Goal: Task Accomplishment & Management: Manage account settings

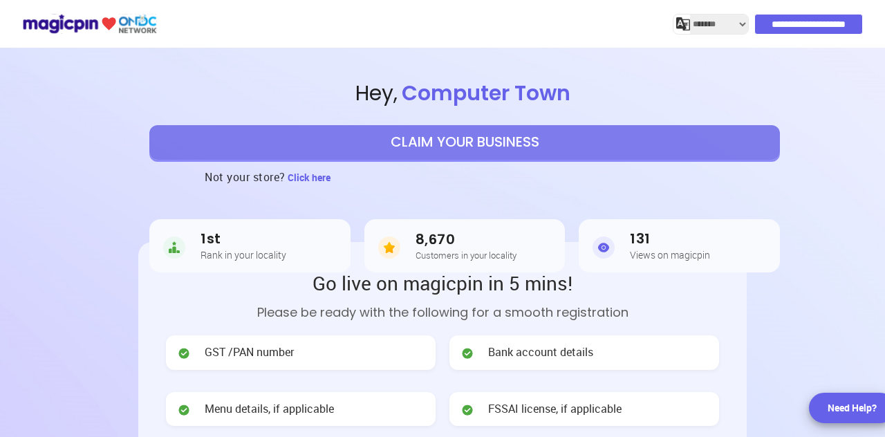
select select "*******"
click at [436, 142] on button "CLAIM YOUR BUSINESS" at bounding box center [464, 142] width 631 height 35
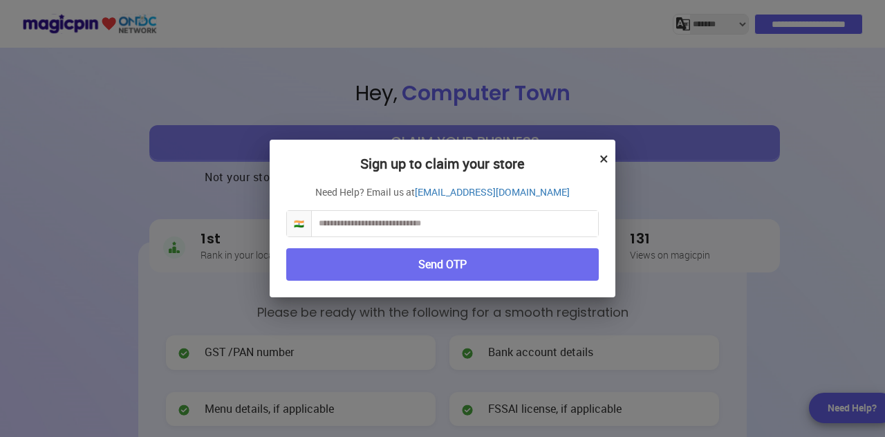
click at [421, 220] on input "text" at bounding box center [455, 224] width 286 height 26
click at [425, 273] on button "Send OTP" at bounding box center [442, 264] width 313 height 32
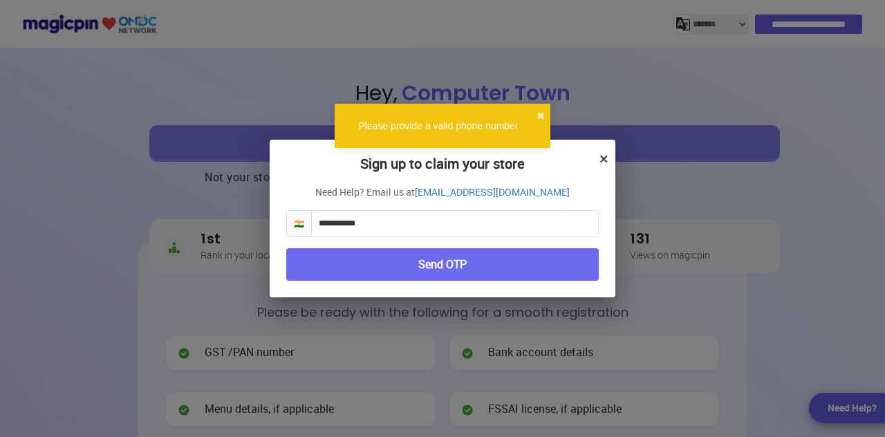
drag, startPoint x: 318, startPoint y: 218, endPoint x: 328, endPoint y: 223, distance: 10.5
click at [318, 218] on input "**********" at bounding box center [455, 224] width 286 height 26
type input "**********"
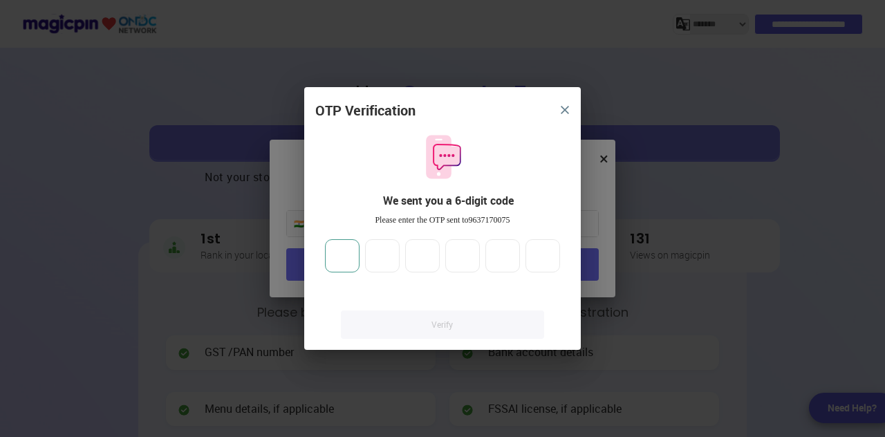
click at [348, 249] on input "number" at bounding box center [342, 255] width 35 height 33
type input "*"
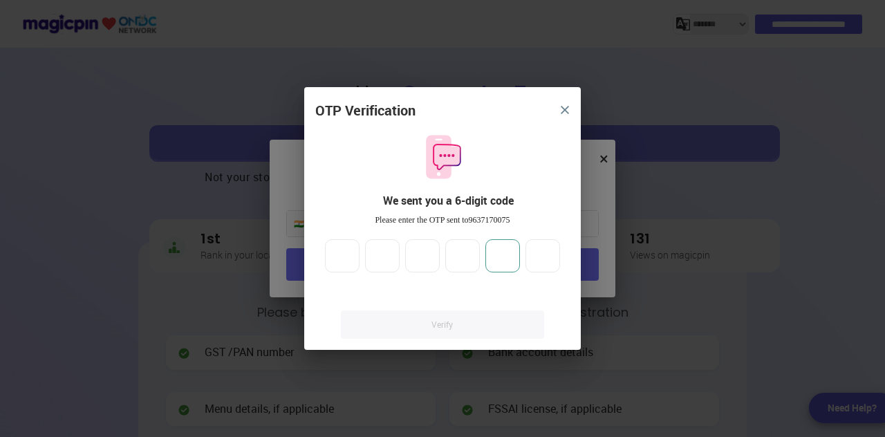
type input "*"
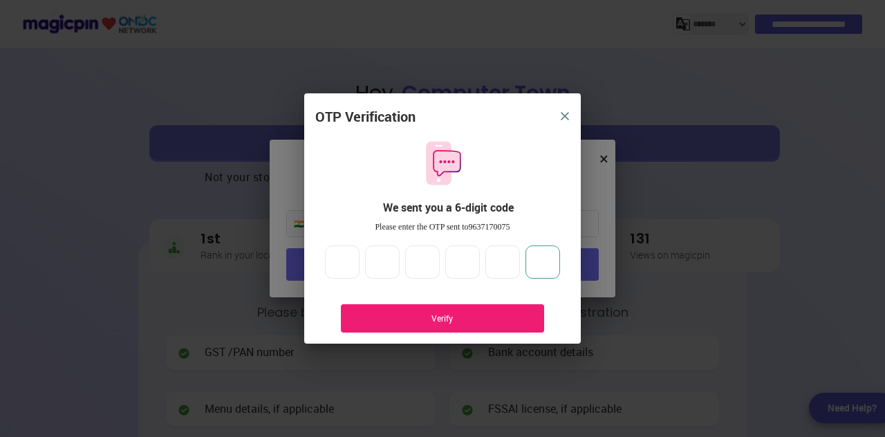
type input "*"
click at [477, 315] on div "Verify" at bounding box center [443, 319] width 162 height 12
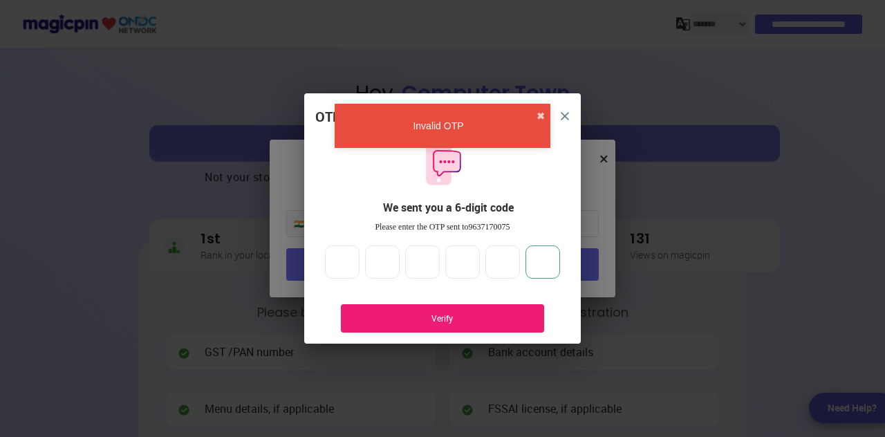
click at [550, 263] on input "*" at bounding box center [542, 261] width 35 height 33
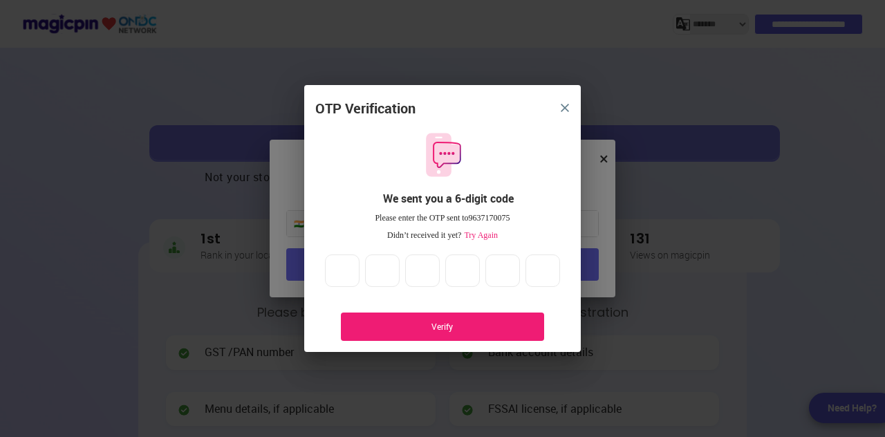
click at [476, 231] on span "Try Again" at bounding box center [479, 235] width 37 height 10
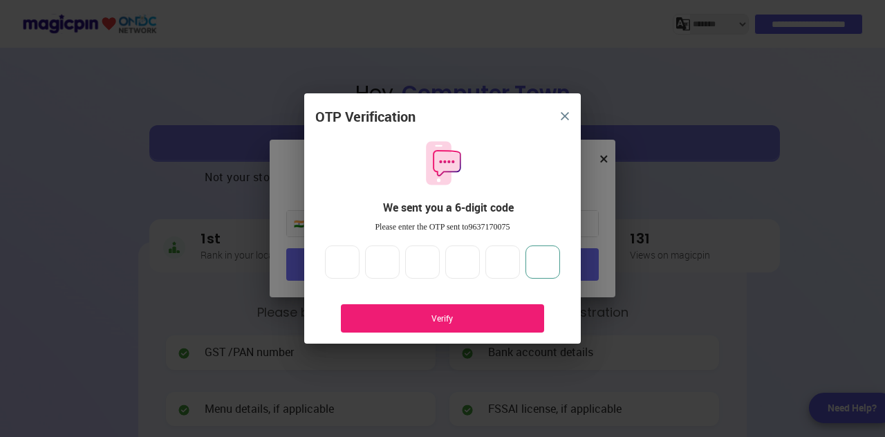
click at [547, 261] on input "*" at bounding box center [542, 261] width 35 height 33
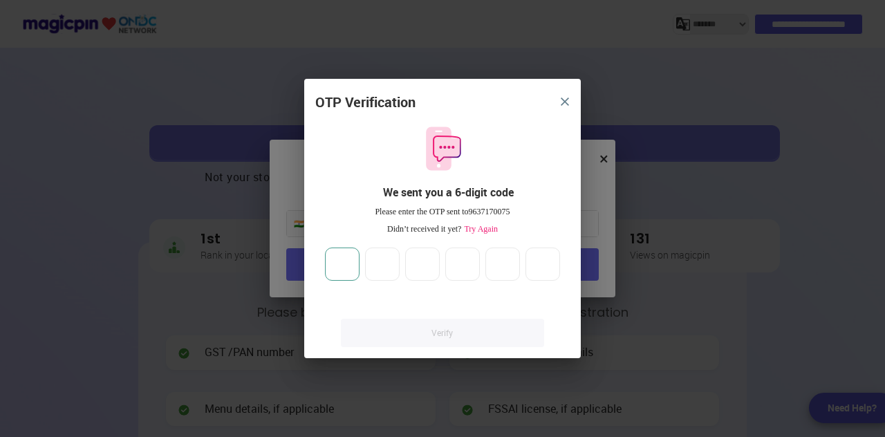
type input "*"
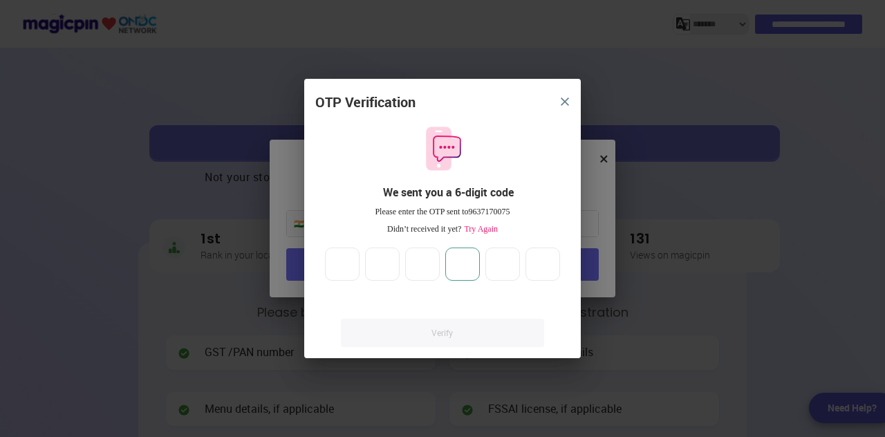
type input "*"
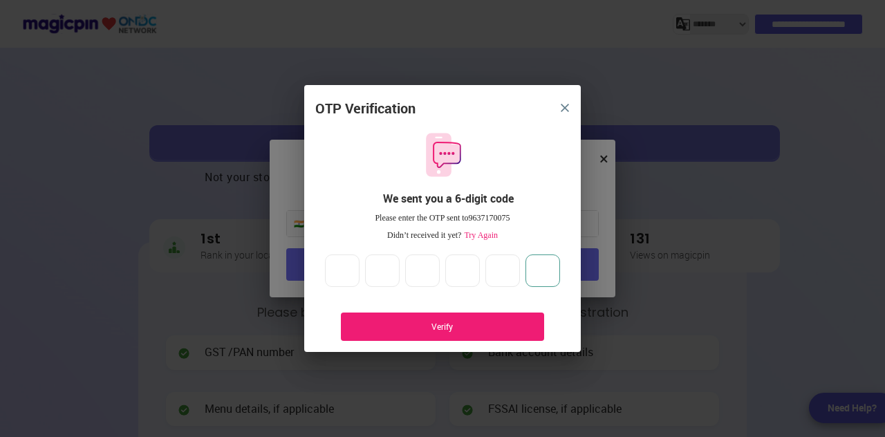
type input "*"
click at [478, 317] on div "Verify" at bounding box center [442, 327] width 203 height 28
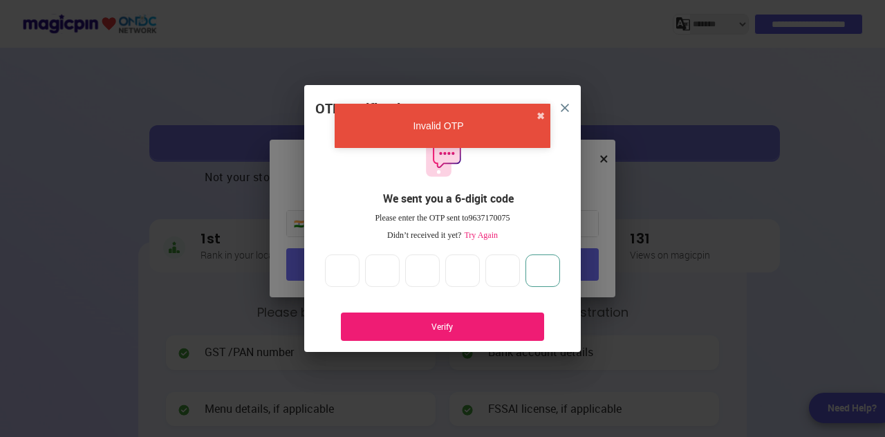
click at [547, 274] on input "*" at bounding box center [542, 270] width 35 height 33
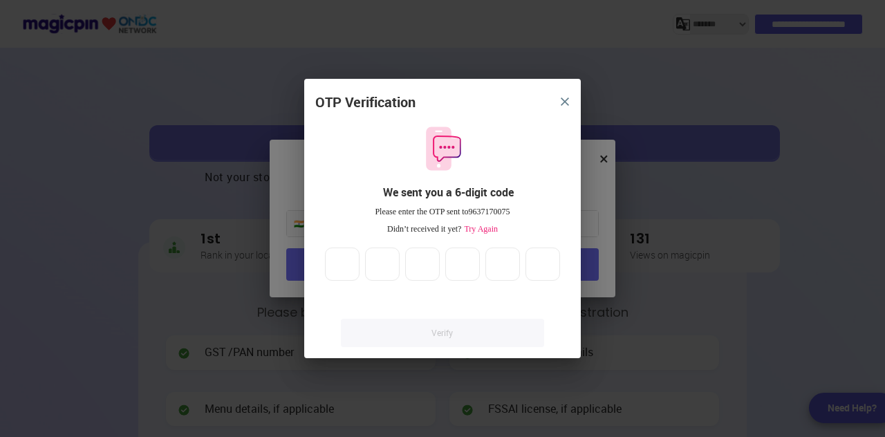
click at [572, 106] on button "close" at bounding box center [564, 101] width 25 height 25
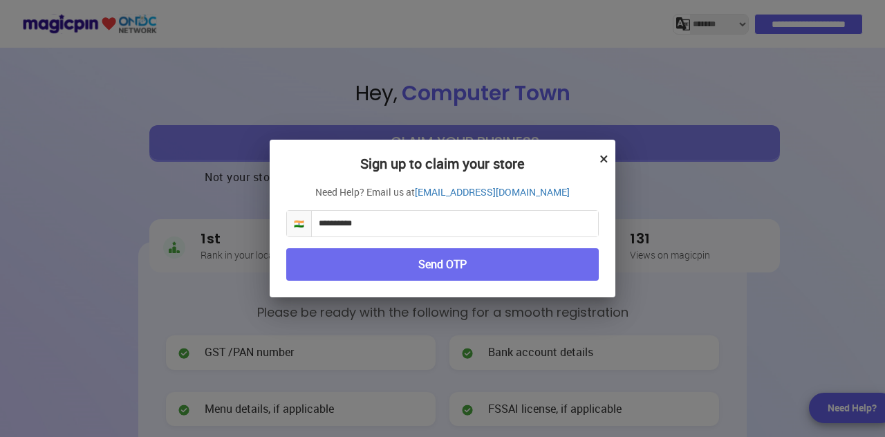
click at [409, 223] on input "**********" at bounding box center [455, 224] width 286 height 26
click at [328, 264] on button "Send OTP" at bounding box center [442, 264] width 313 height 32
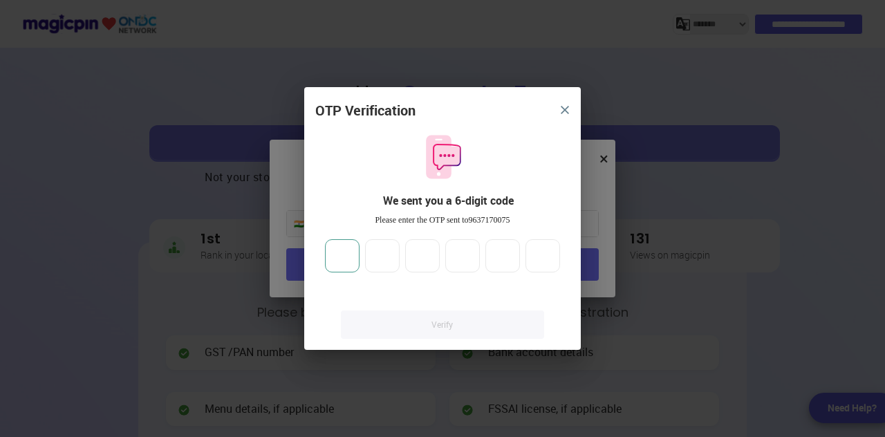
click at [347, 259] on input "number" at bounding box center [342, 255] width 35 height 33
type input "*"
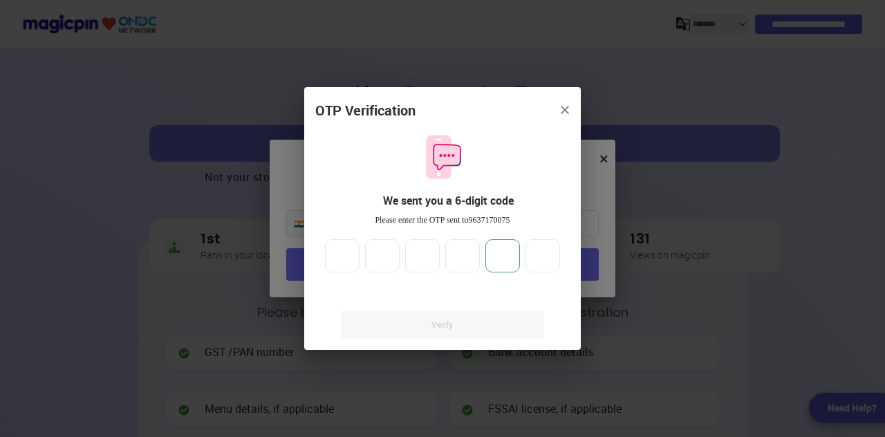
type input "*"
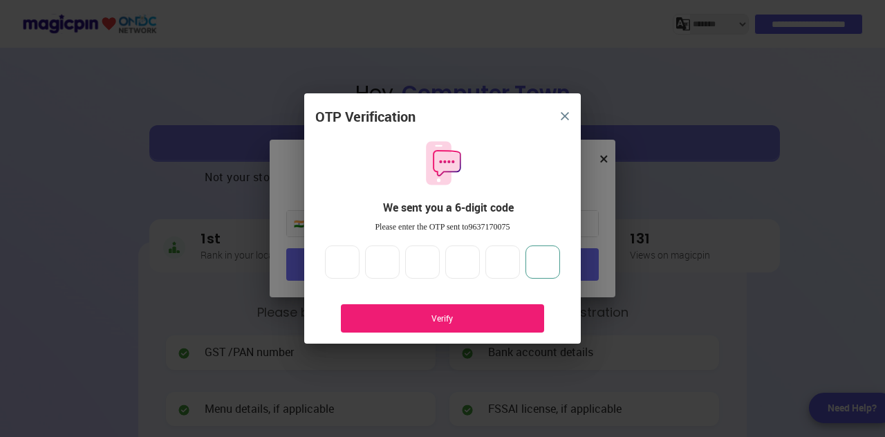
type input "*"
click at [415, 310] on div "Verify" at bounding box center [442, 318] width 203 height 28
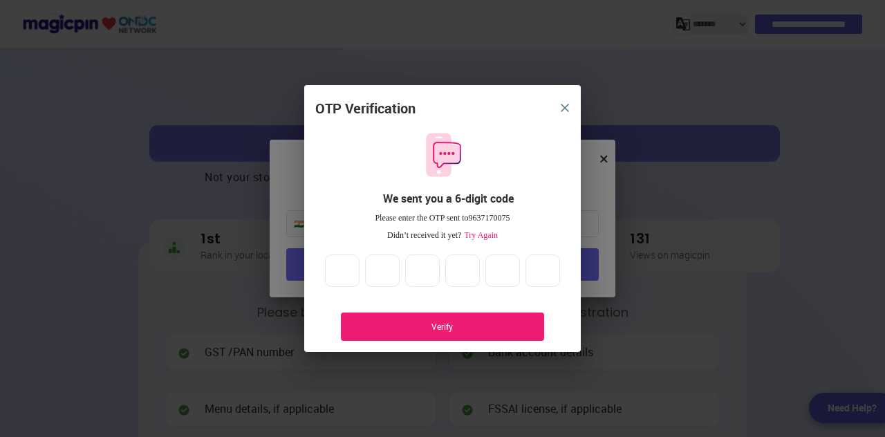
click at [566, 108] on img "close" at bounding box center [565, 108] width 8 height 8
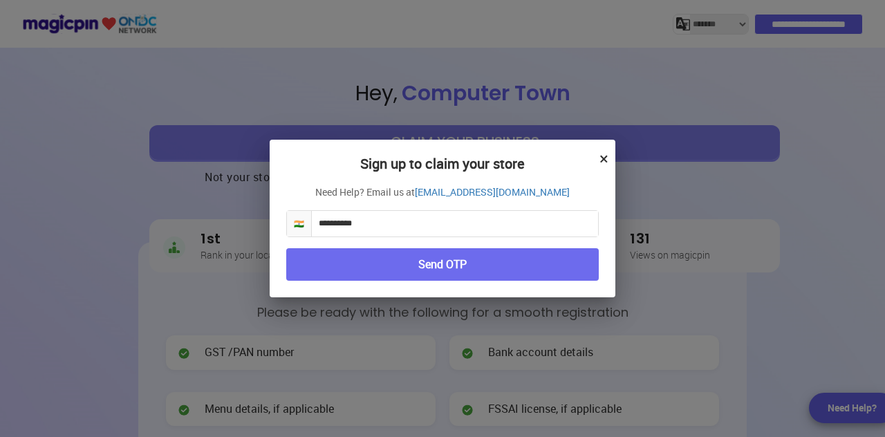
click at [602, 151] on button "×" at bounding box center [603, 159] width 9 height 24
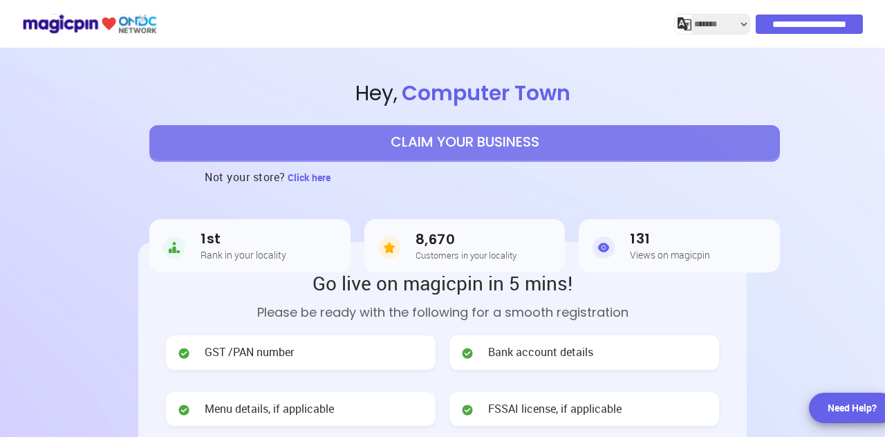
click at [810, 24] on input "**********" at bounding box center [809, 24] width 107 height 19
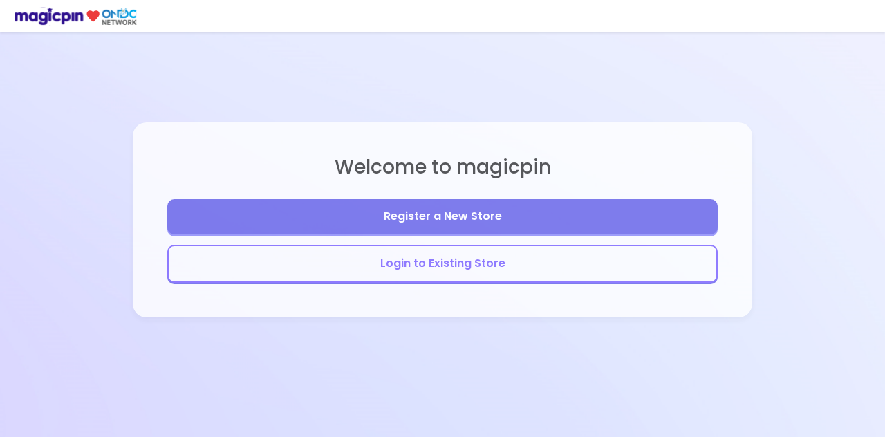
click at [508, 269] on button "Login to Existing Store" at bounding box center [442, 264] width 550 height 38
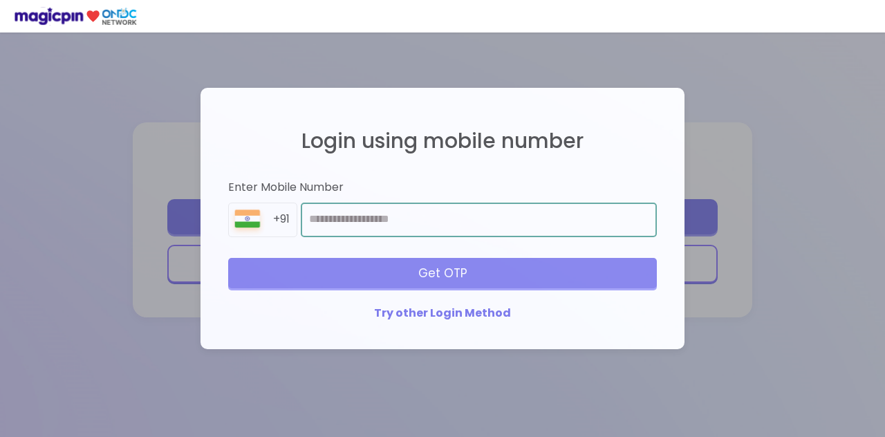
click at [469, 227] on input "number" at bounding box center [479, 220] width 356 height 35
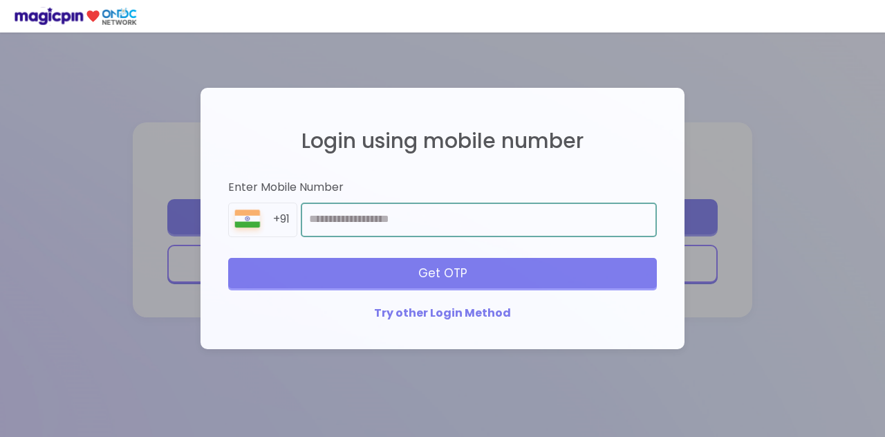
type input "**********"
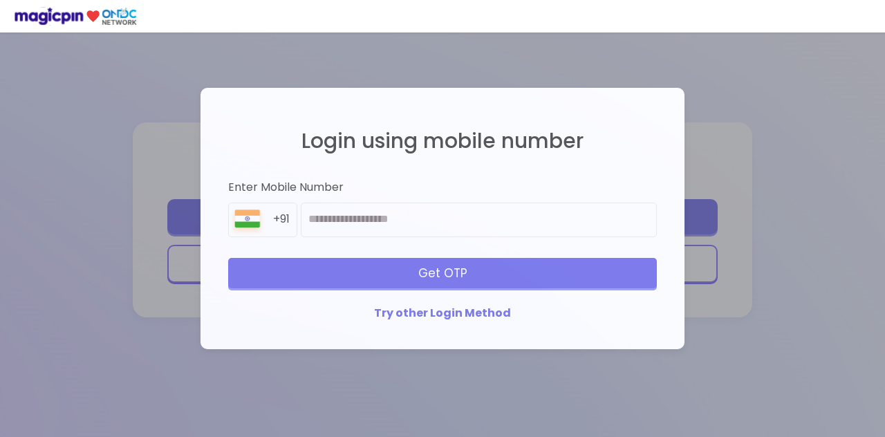
click at [501, 263] on div "Get OTP" at bounding box center [442, 273] width 429 height 30
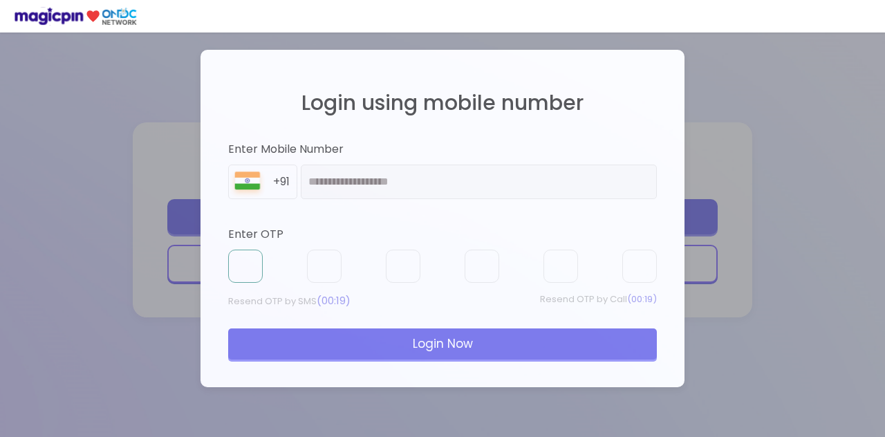
click at [242, 274] on input "text" at bounding box center [245, 266] width 35 height 33
type input "*"
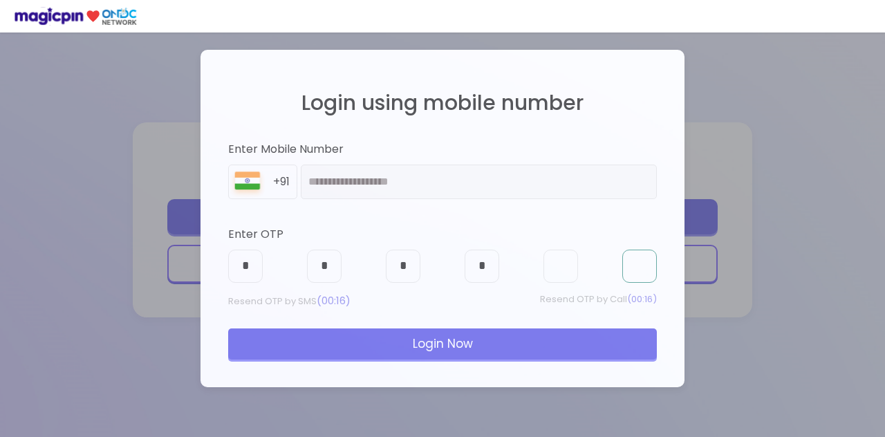
type input "*"
click at [525, 344] on div "Login Now" at bounding box center [442, 343] width 429 height 30
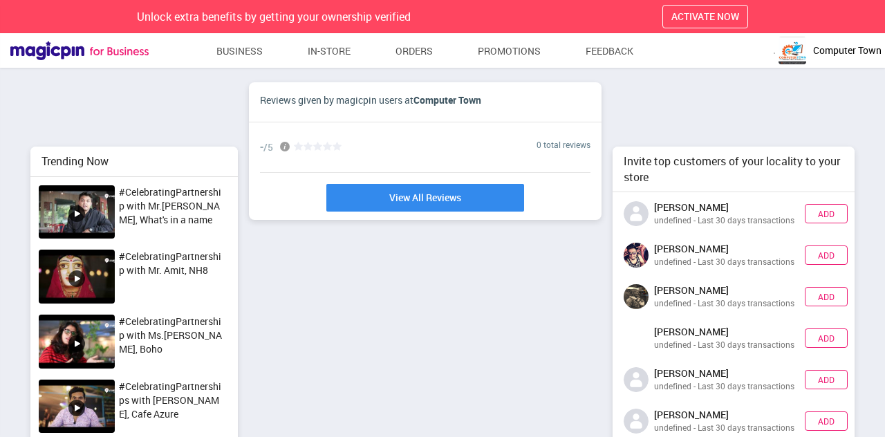
scroll to position [335, 252]
click at [794, 60] on img "button" at bounding box center [793, 51] width 28 height 28
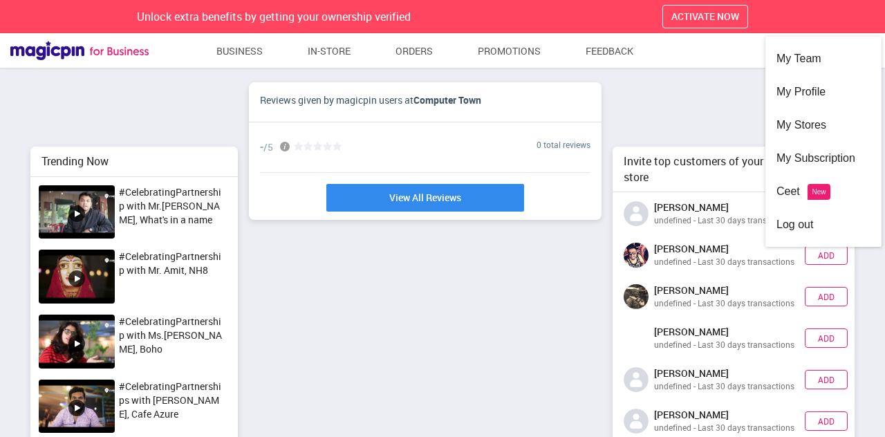
click at [811, 89] on div "My Profile" at bounding box center [823, 91] width 94 height 33
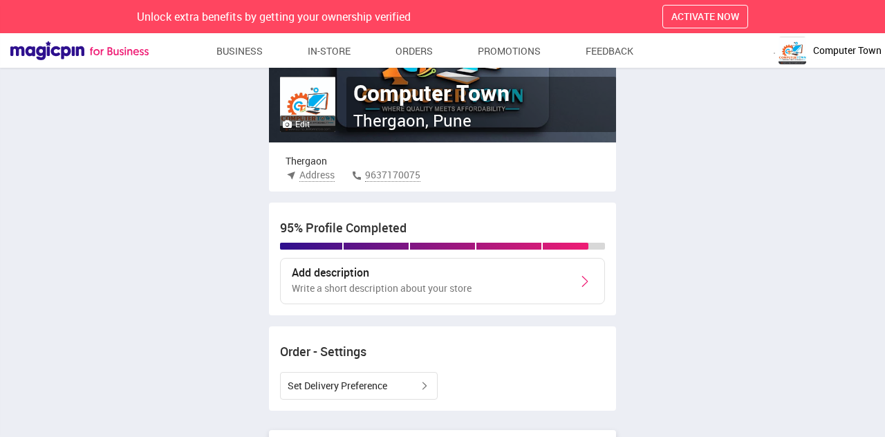
scroll to position [145, 0]
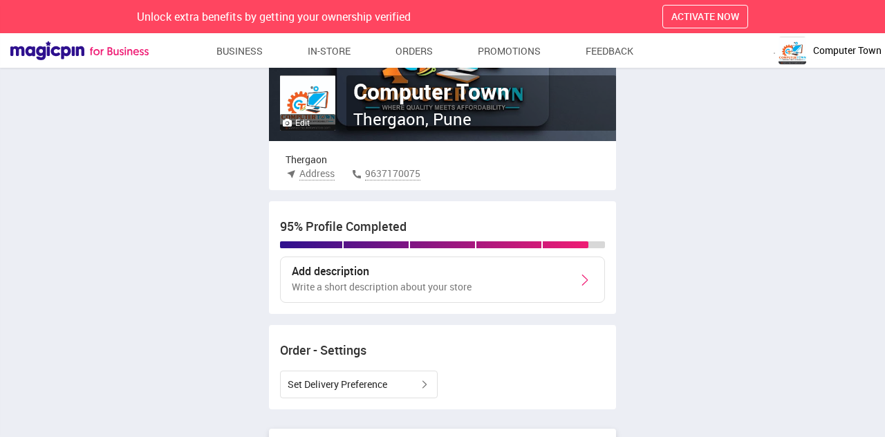
click at [310, 178] on span "Address" at bounding box center [316, 174] width 35 height 14
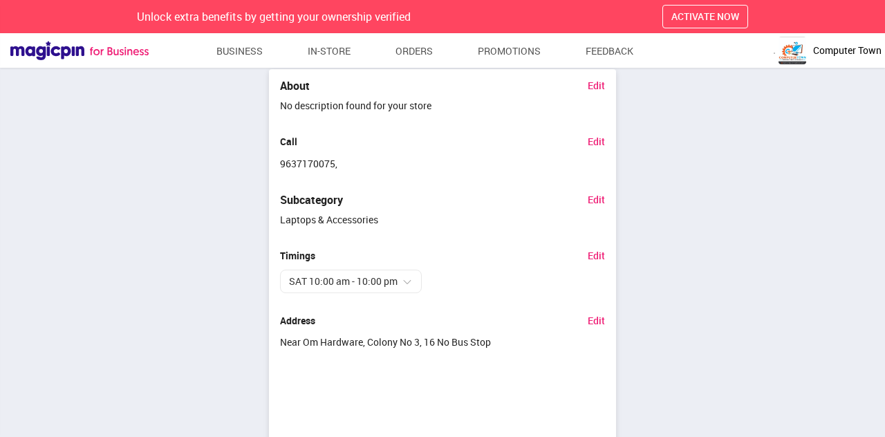
scroll to position [701, 0]
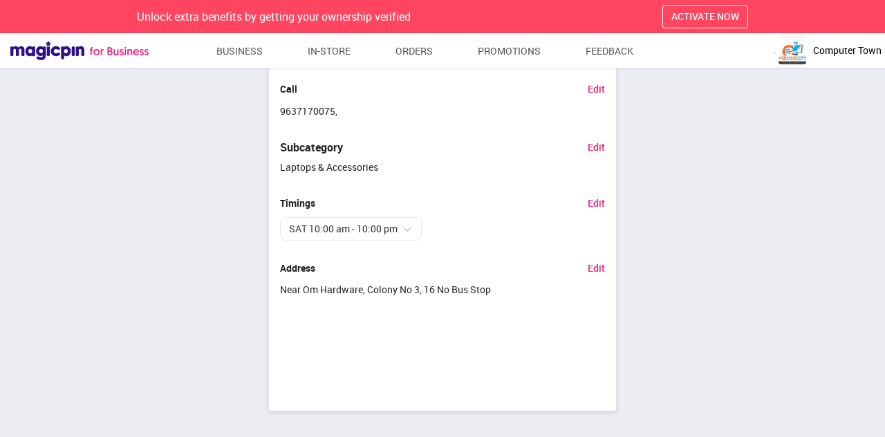
click at [602, 270] on link "Edit" at bounding box center [596, 268] width 17 height 10
click at [597, 263] on link "Edit" at bounding box center [596, 268] width 17 height 10
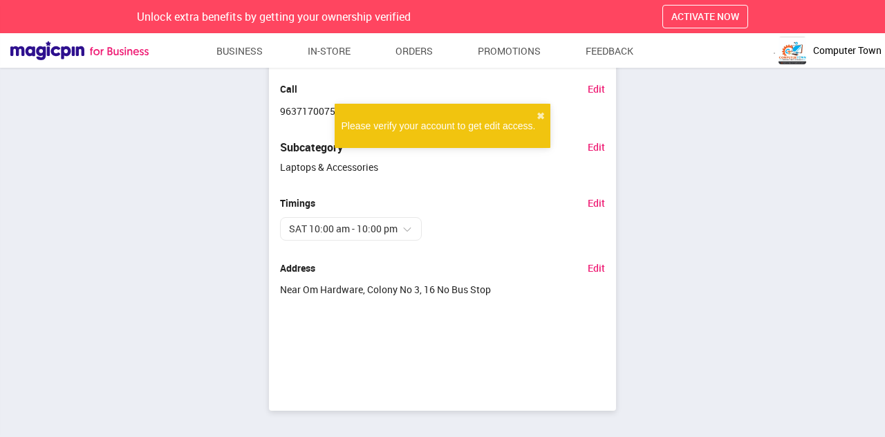
click at [595, 263] on link "Edit" at bounding box center [596, 268] width 17 height 10
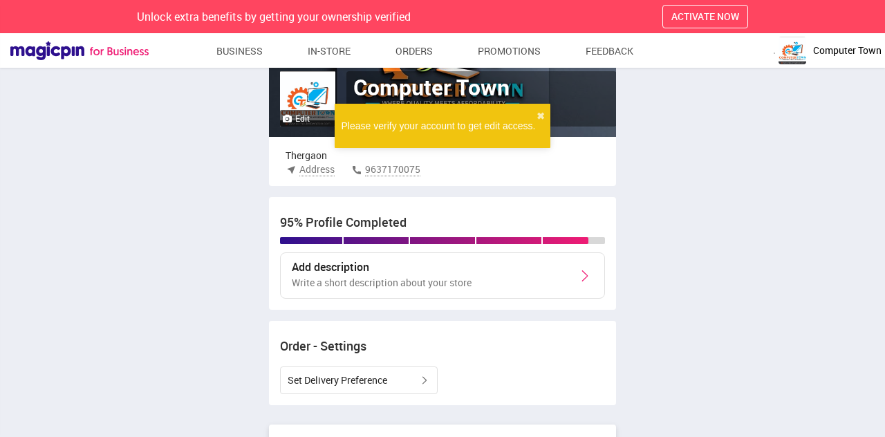
scroll to position [136, 0]
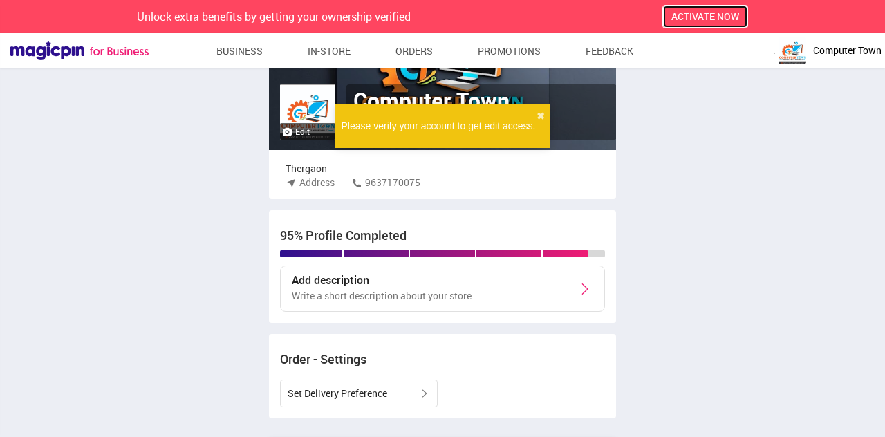
click at [725, 9] on button "ACTIVATE NOW" at bounding box center [705, 17] width 86 height 24
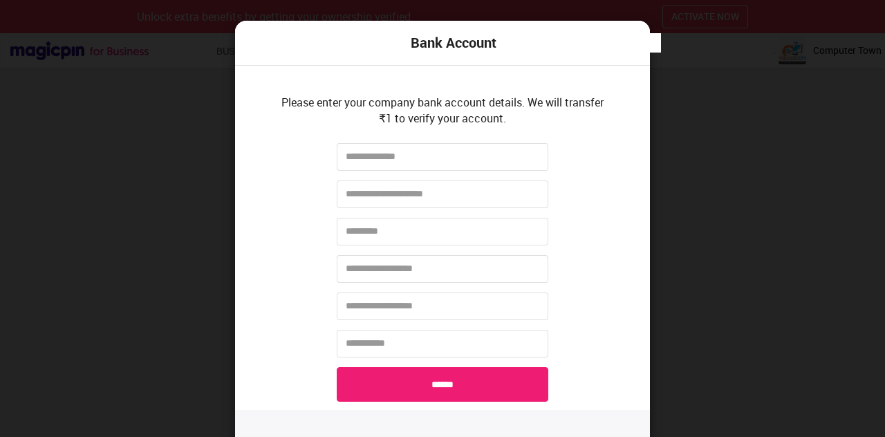
click at [714, 77] on div "Bank Account Please enter your company bank account details. We will transfer ₹…" at bounding box center [442, 218] width 885 height 437
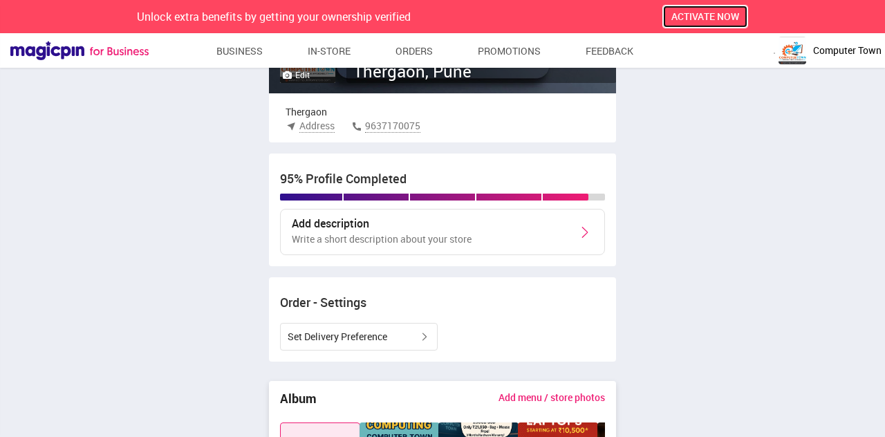
scroll to position [192, 0]
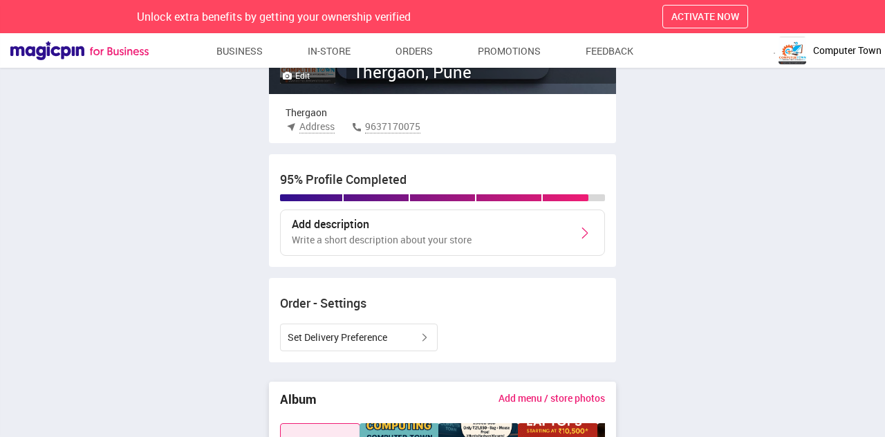
click at [550, 232] on div "Add description Write a short description about your store" at bounding box center [442, 233] width 324 height 47
click at [542, 228] on div "Add description Write a short description about your store" at bounding box center [442, 233] width 324 height 47
click at [584, 232] on img at bounding box center [585, 233] width 17 height 17
click at [589, 240] on img at bounding box center [585, 233] width 17 height 17
click at [581, 231] on img at bounding box center [585, 233] width 17 height 17
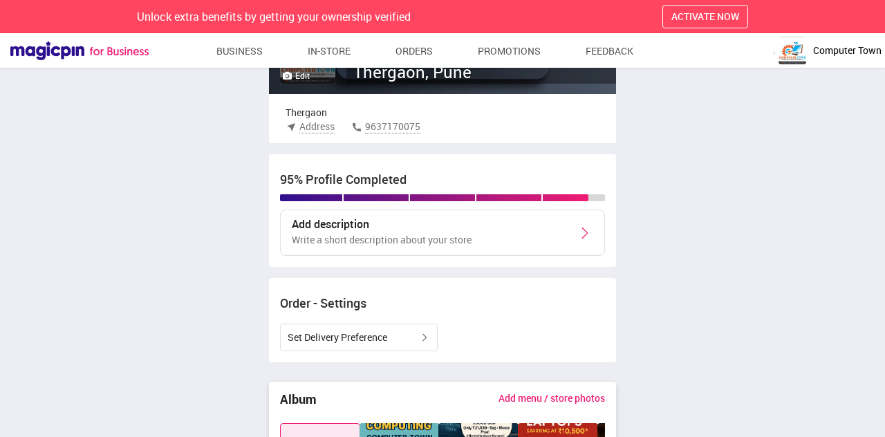
click at [582, 243] on div "Add description Write a short description about your store" at bounding box center [442, 233] width 324 height 47
click at [584, 241] on img at bounding box center [585, 233] width 17 height 17
click at [581, 240] on img at bounding box center [585, 233] width 17 height 17
click at [579, 238] on img at bounding box center [585, 233] width 17 height 17
click at [577, 236] on img at bounding box center [585, 233] width 17 height 17
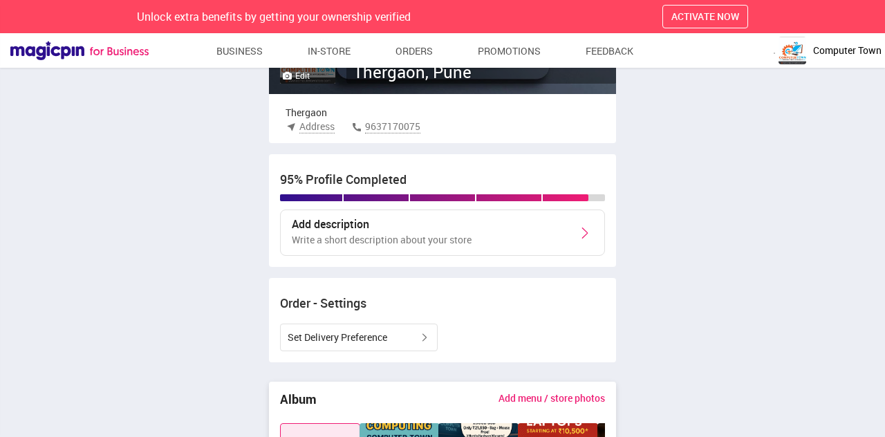
click at [577, 236] on img at bounding box center [585, 233] width 17 height 17
click at [575, 234] on div "Add description Write a short description about your store" at bounding box center [442, 233] width 324 height 47
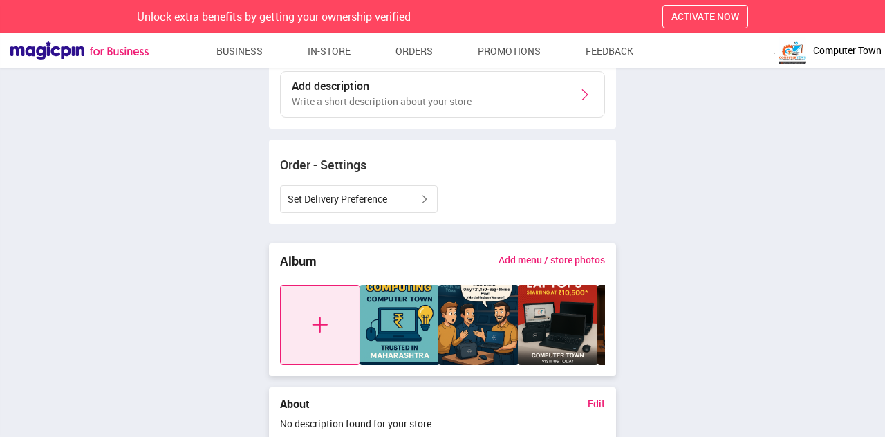
scroll to position [333, 0]
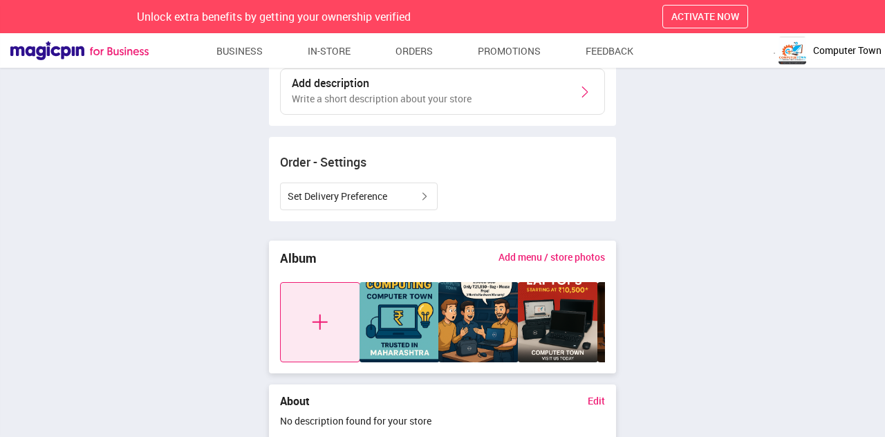
click at [310, 333] on img at bounding box center [320, 322] width 80 height 80
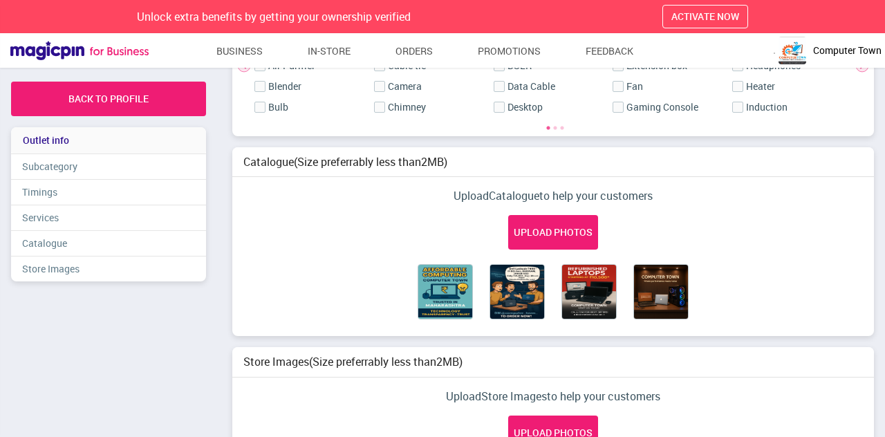
scroll to position [1151, 0]
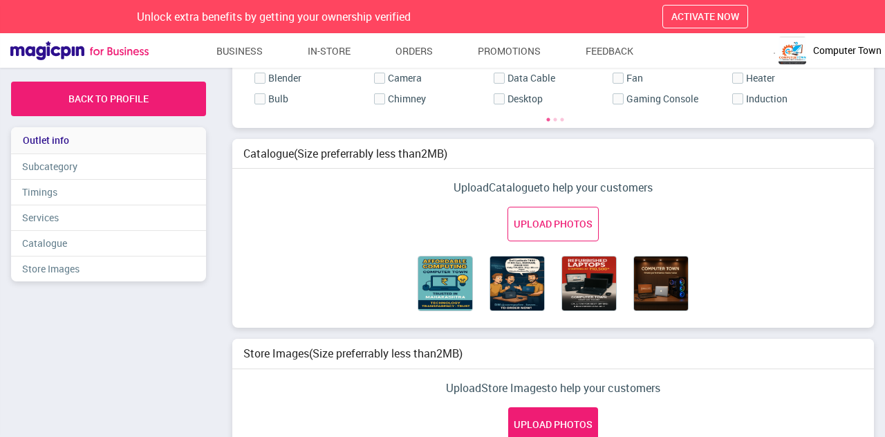
click at [570, 222] on link "UPLOAD PHOTOS" at bounding box center [553, 224] width 91 height 35
click at [0, 0] on input "UPLOAD PHOTOS" at bounding box center [0, 0] width 0 height 0
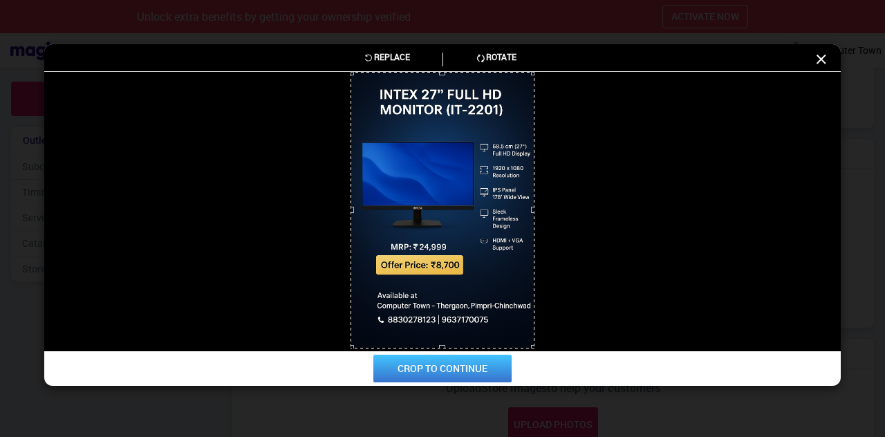
click at [451, 369] on button "CROP TO CONTINUE" at bounding box center [442, 369] width 138 height 28
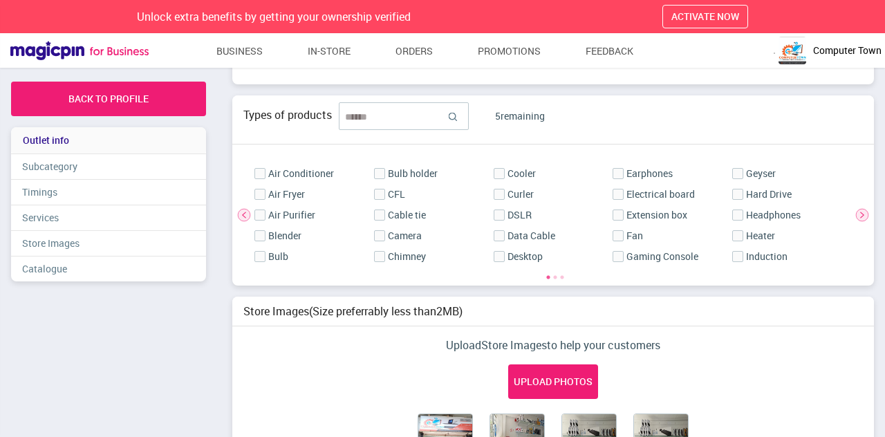
scroll to position [974, 0]
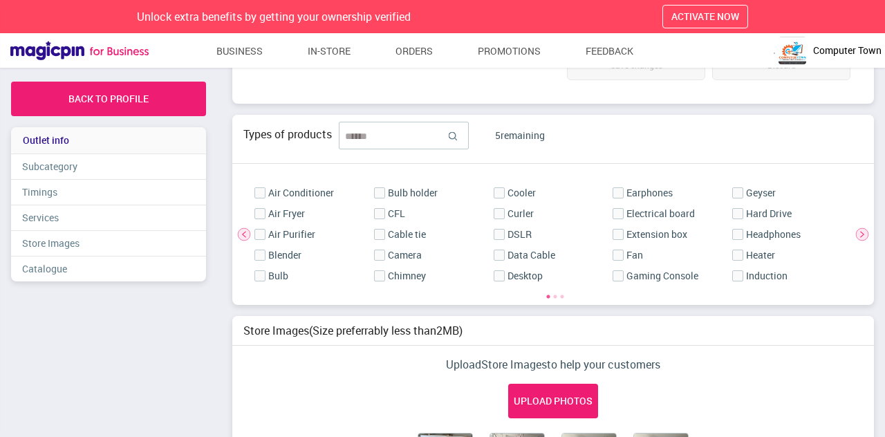
click at [866, 227] on img at bounding box center [862, 234] width 14 height 14
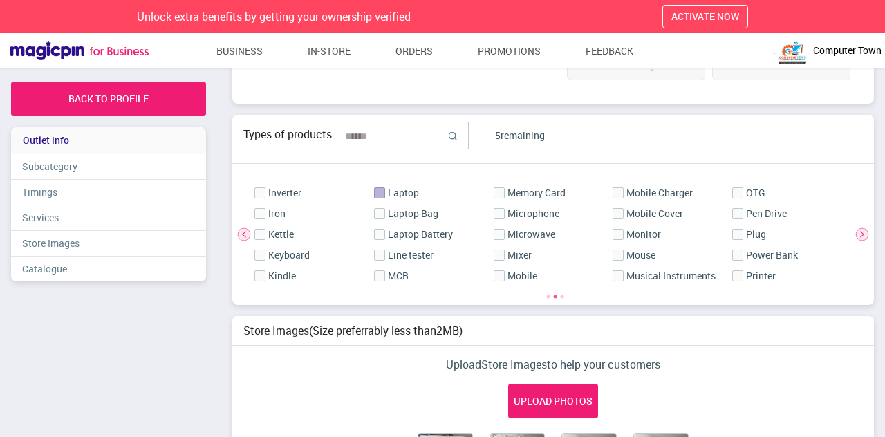
click at [382, 187] on label at bounding box center [379, 192] width 10 height 11
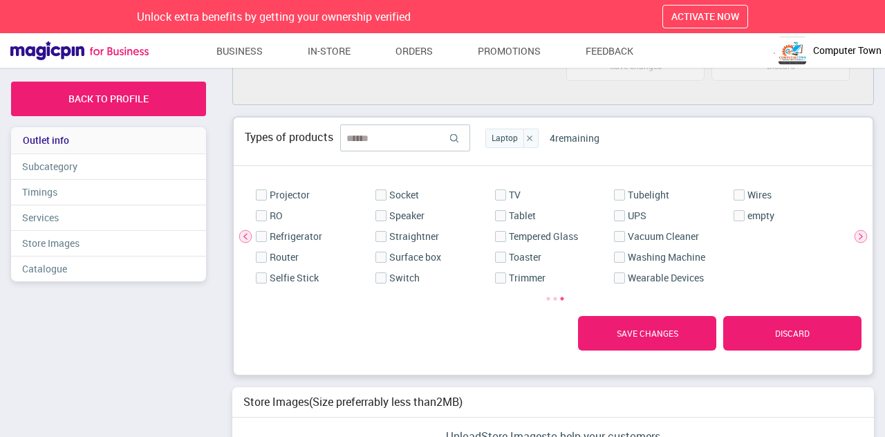
click at [246, 236] on img at bounding box center [246, 237] width 14 height 14
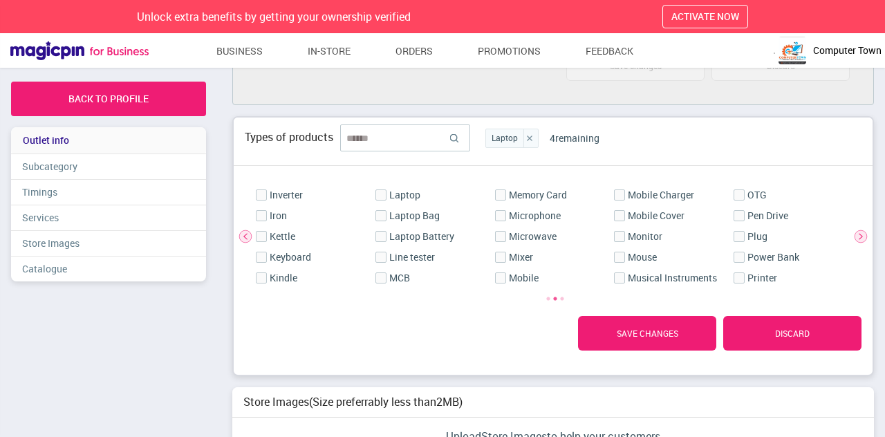
click at [379, 217] on div "Laptop Bag" at bounding box center [435, 215] width 142 height 21
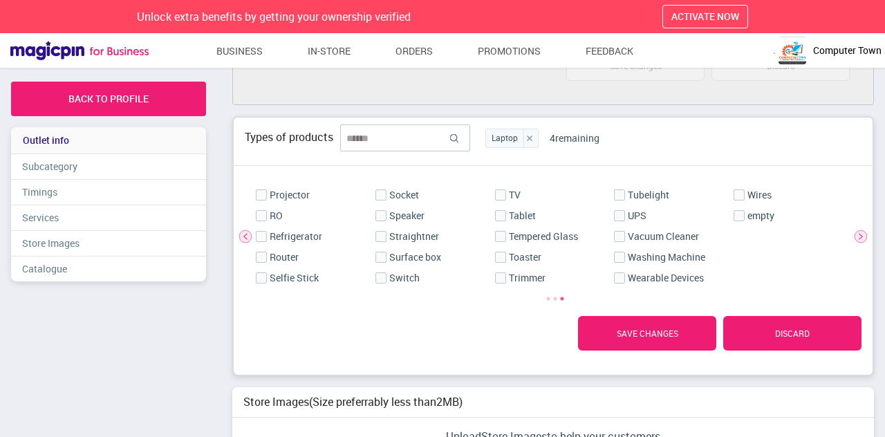
click at [243, 230] on img at bounding box center [246, 237] width 14 height 14
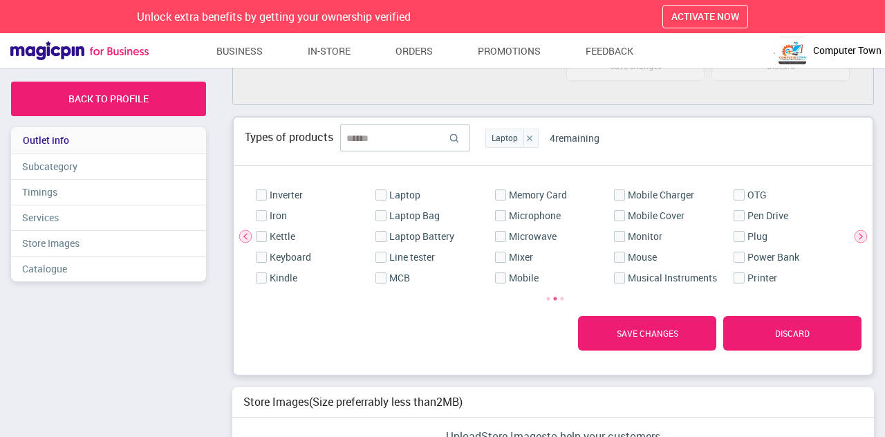
click at [393, 215] on link "Laptop Bag" at bounding box center [414, 216] width 50 height 14
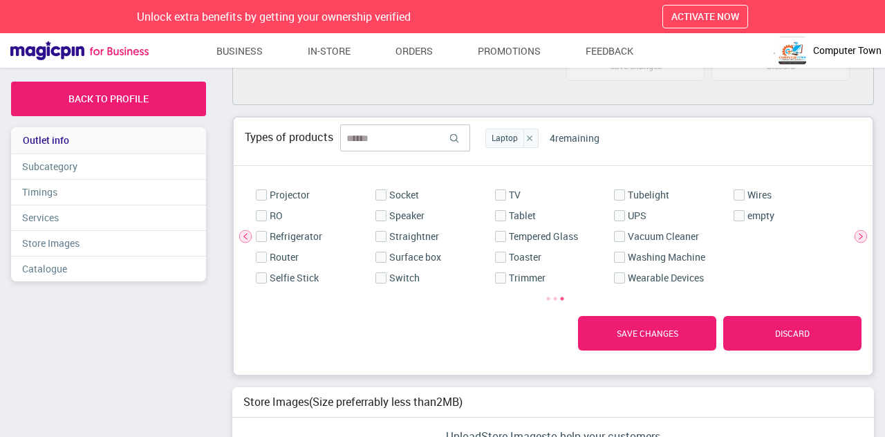
click at [248, 230] on img at bounding box center [246, 237] width 14 height 14
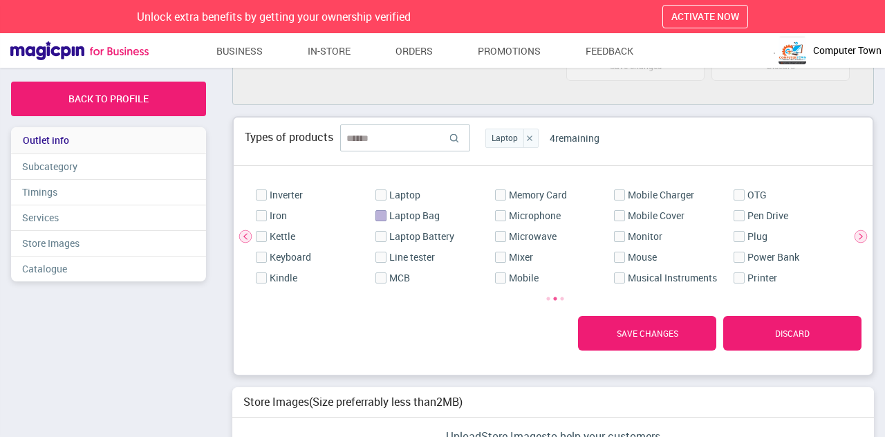
click at [380, 212] on label at bounding box center [380, 215] width 10 height 11
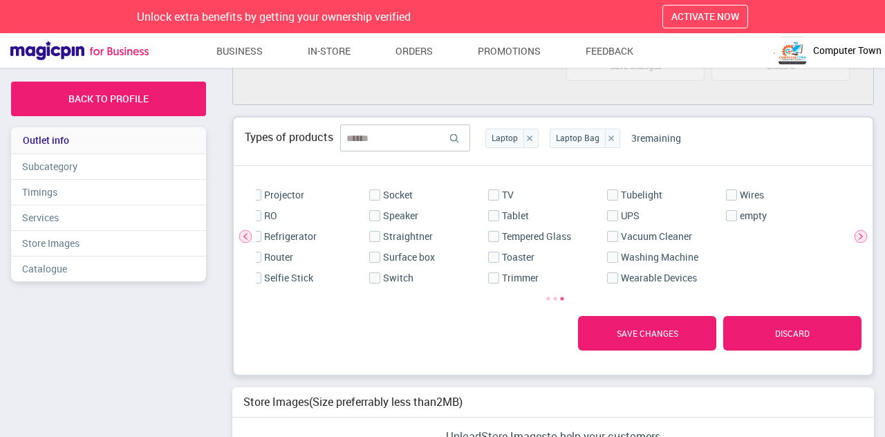
click at [864, 230] on img at bounding box center [861, 237] width 14 height 14
click at [858, 230] on img at bounding box center [861, 237] width 14 height 14
click at [862, 230] on img at bounding box center [861, 237] width 14 height 14
click at [857, 233] on img at bounding box center [861, 237] width 14 height 14
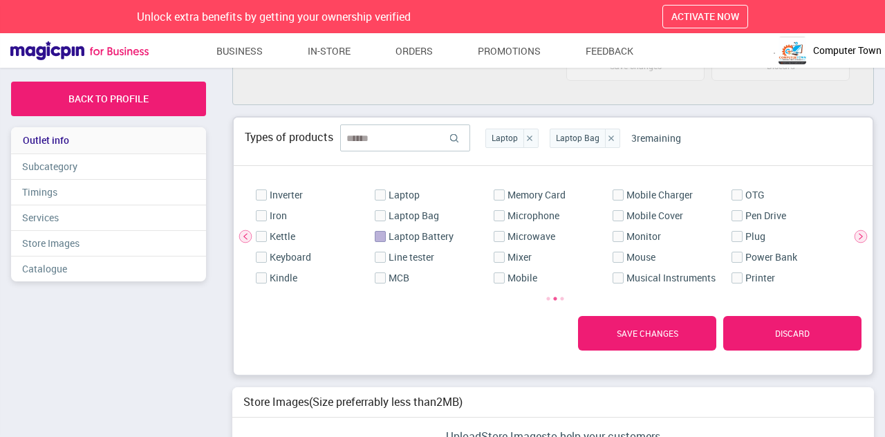
click at [384, 231] on label at bounding box center [380, 236] width 10 height 11
click at [266, 252] on label at bounding box center [261, 257] width 10 height 11
click at [617, 232] on label at bounding box center [618, 236] width 10 height 11
click at [621, 252] on label at bounding box center [618, 257] width 10 height 11
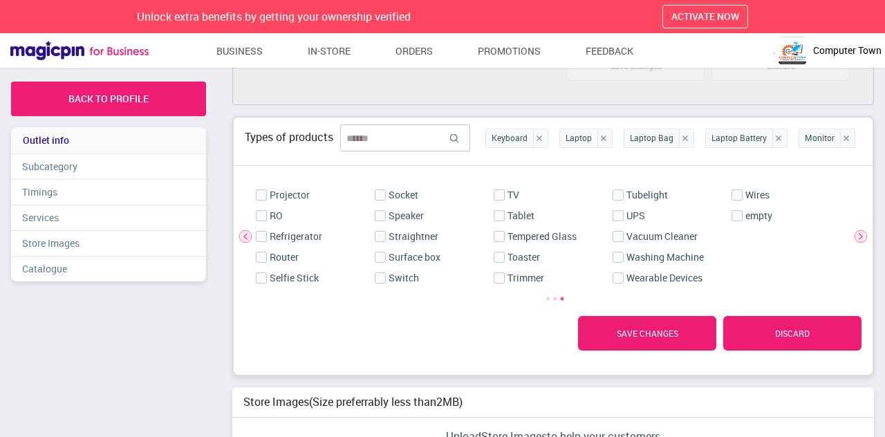
click at [245, 230] on img at bounding box center [246, 237] width 14 height 14
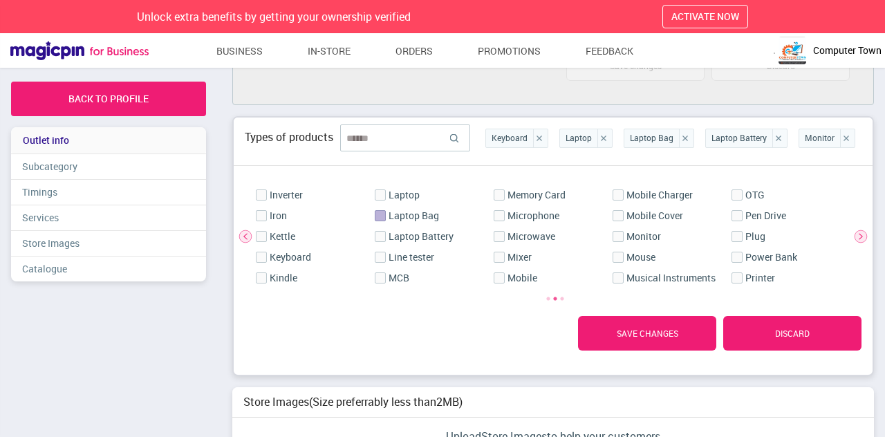
click at [382, 210] on label at bounding box center [380, 215] width 10 height 11
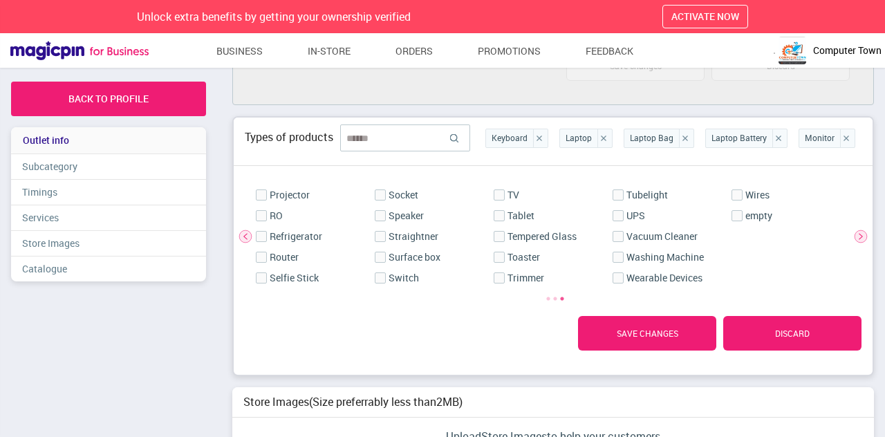
click at [682, 136] on img at bounding box center [685, 139] width 6 height 6
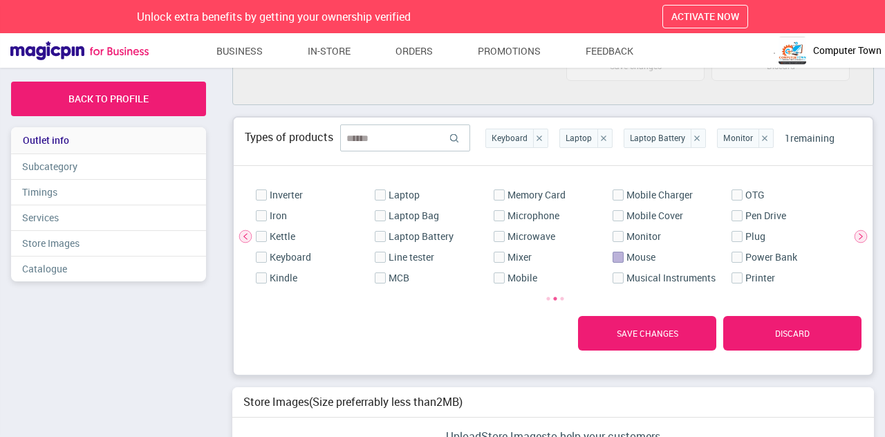
click at [617, 254] on label at bounding box center [618, 257] width 10 height 11
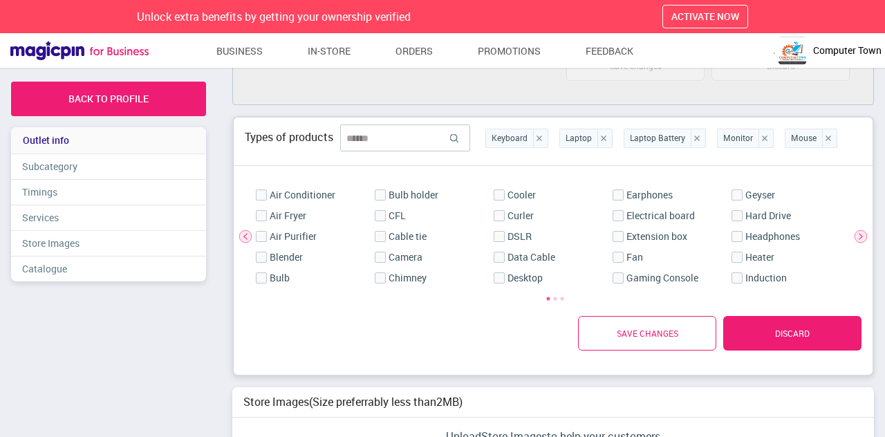
click at [649, 326] on link "Save Changes" at bounding box center [647, 333] width 138 height 35
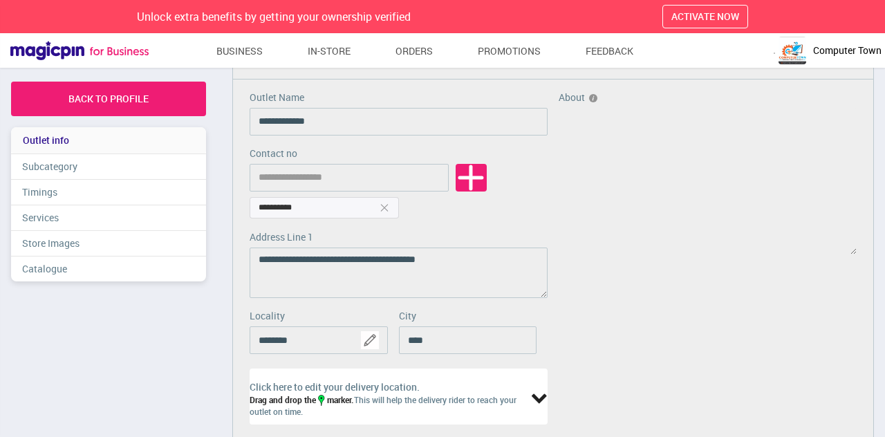
scroll to position [0, 0]
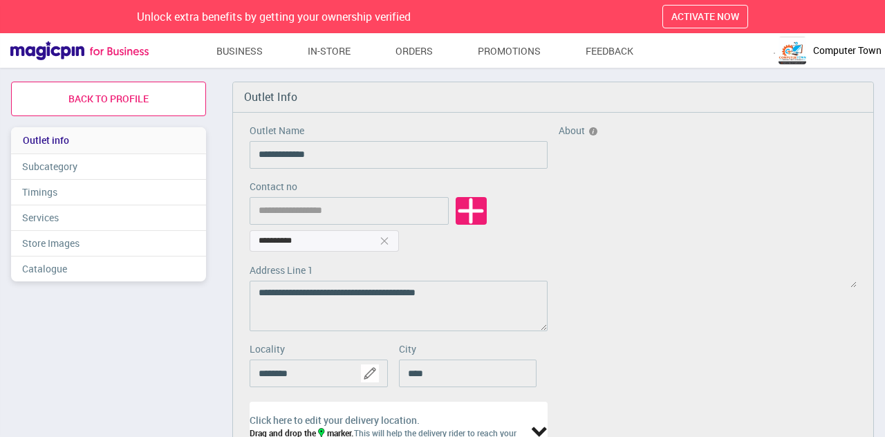
click at [120, 90] on link "back to profile" at bounding box center [108, 99] width 195 height 35
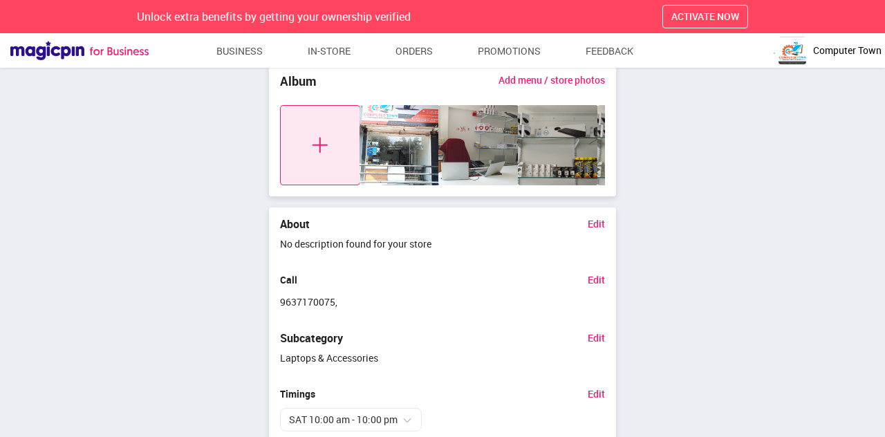
scroll to position [533, 0]
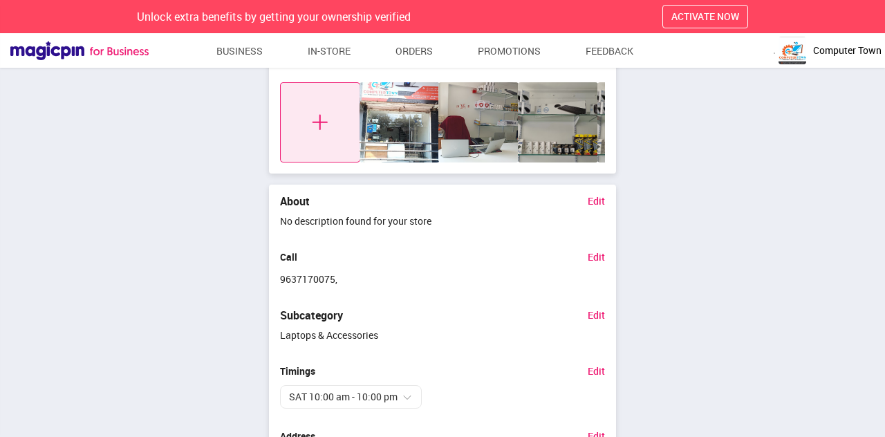
click at [745, 169] on div "Edit Edit Computer Town Thergaon, Pune Thergaon Address 9637170075 95 % Profile…" at bounding box center [442, 79] width 885 height 1039
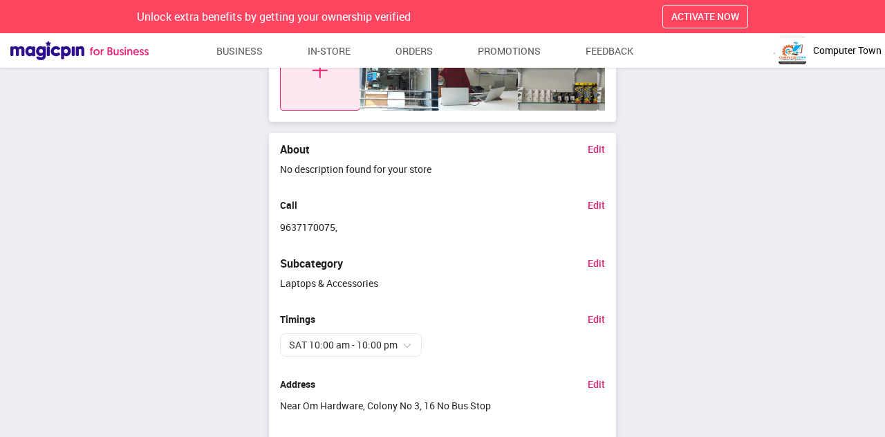
scroll to position [586, 0]
click at [599, 149] on link "Edit" at bounding box center [596, 147] width 17 height 10
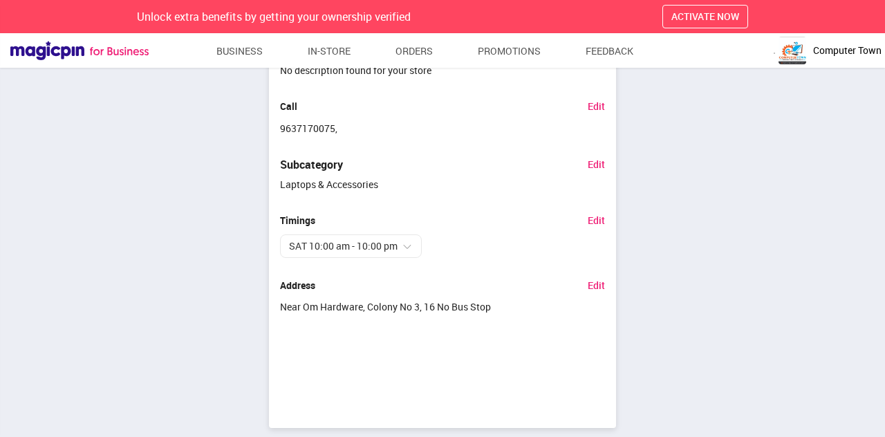
scroll to position [701, 0]
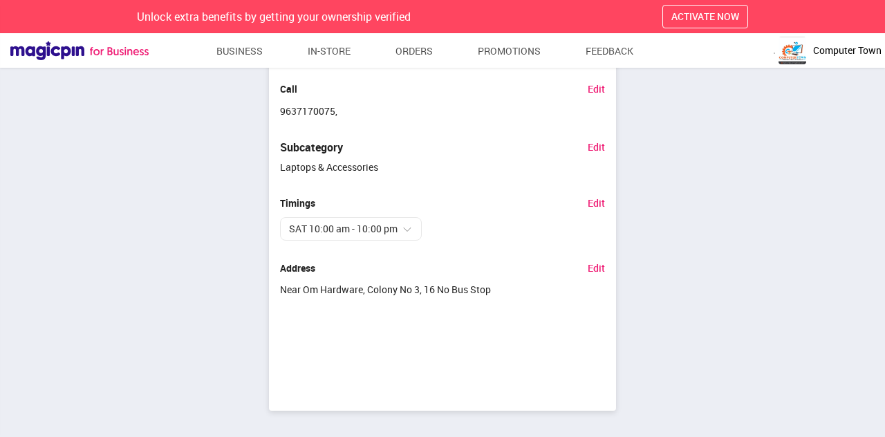
click at [597, 145] on link "Edit" at bounding box center [596, 147] width 17 height 10
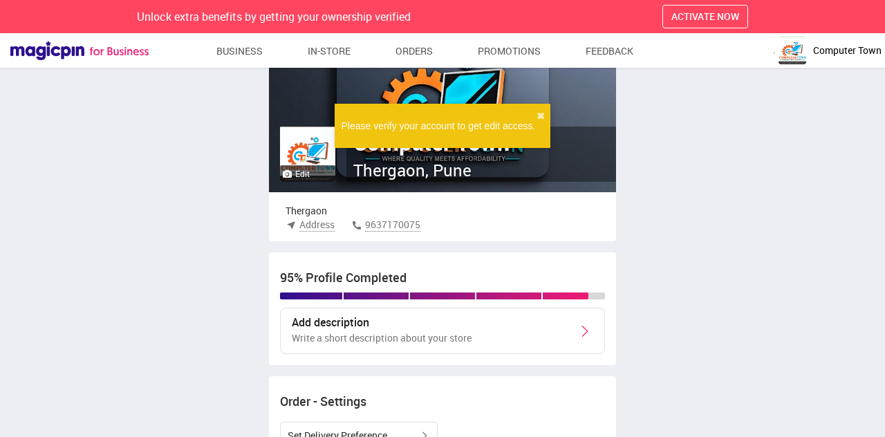
scroll to position [0, 0]
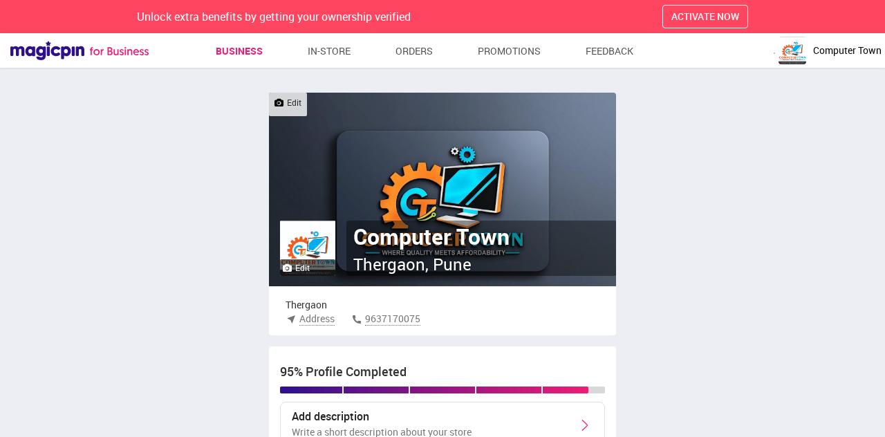
click at [239, 54] on link "Business" at bounding box center [239, 51] width 47 height 25
